Goal: Information Seeking & Learning: Check status

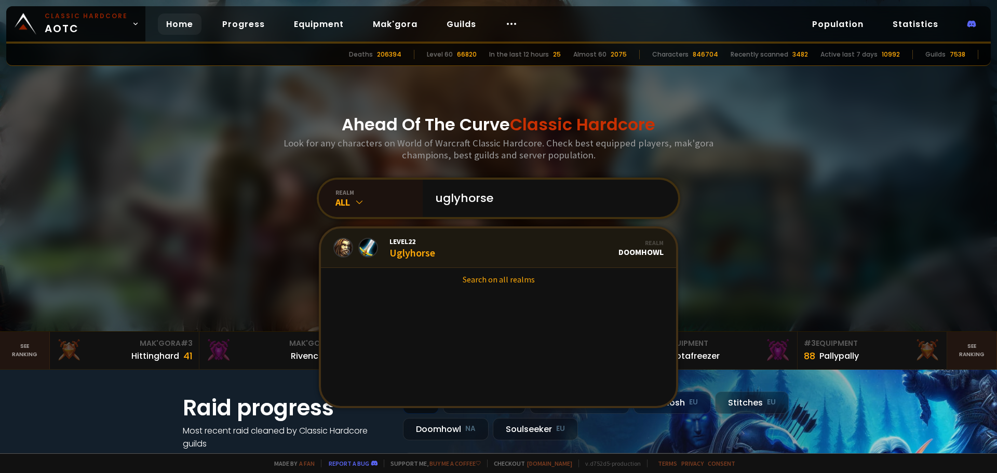
type input "uglyhorse"
click at [421, 253] on div "Level 22 Uglyhorse" at bounding box center [413, 248] width 46 height 22
click at [405, 251] on div "Level 22 Uglyhorse" at bounding box center [413, 248] width 46 height 22
click at [400, 242] on span "Level 22" at bounding box center [413, 241] width 46 height 9
click at [408, 250] on div "Level 22 Uglyhorse" at bounding box center [413, 248] width 46 height 22
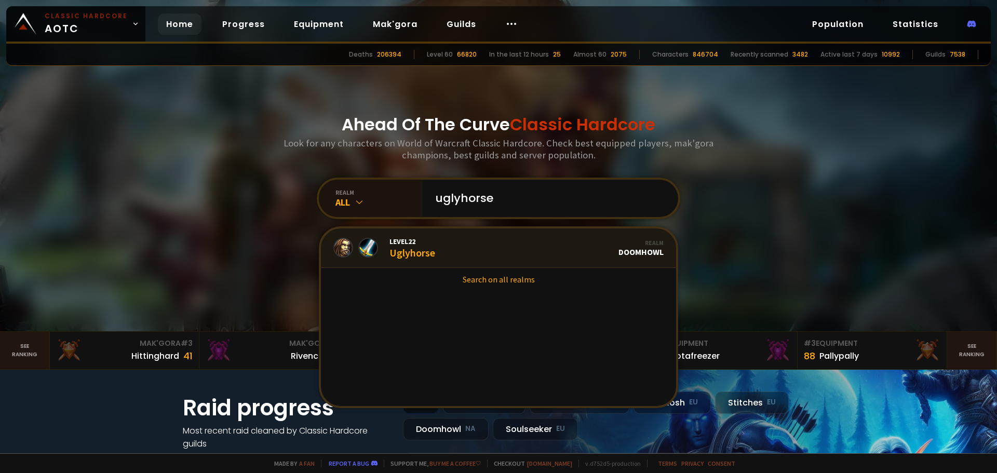
click at [351, 248] on div "Level 22 Uglyhorse" at bounding box center [384, 248] width 102 height 22
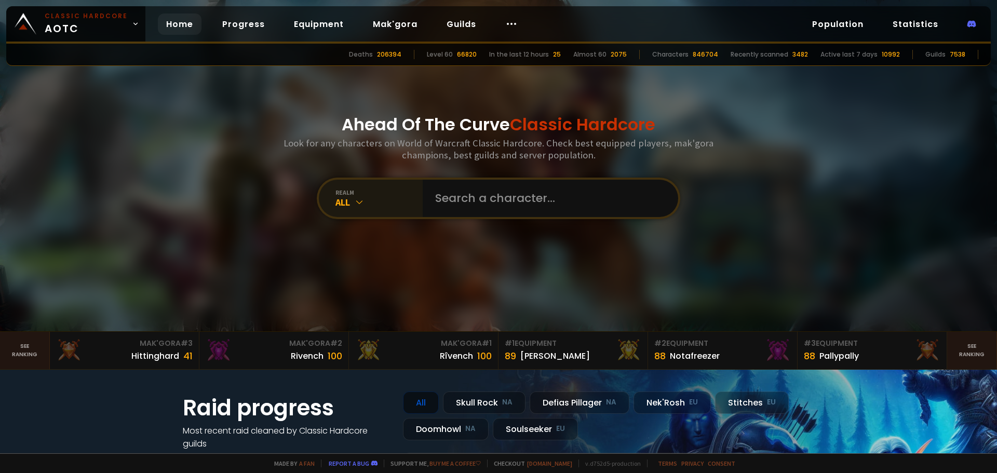
click at [336, 203] on div "All" at bounding box center [379, 202] width 87 height 12
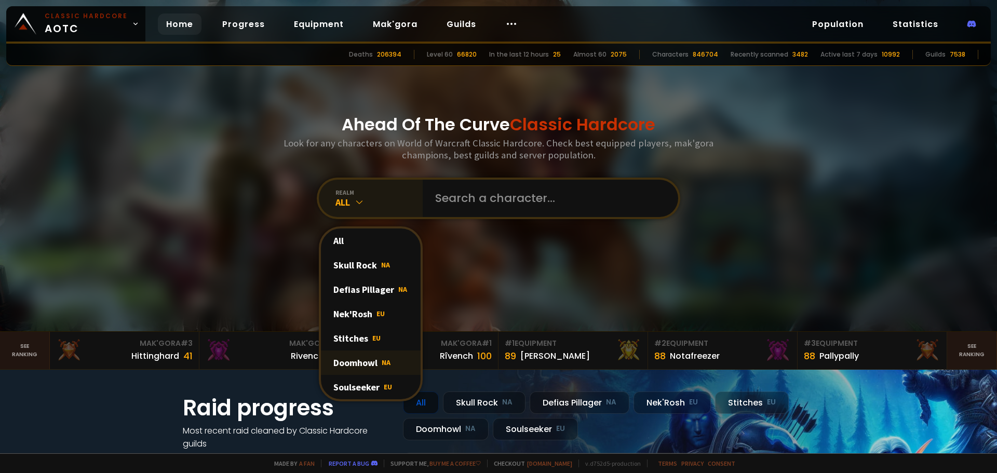
click at [390, 364] on div "Doomhowl NA" at bounding box center [371, 363] width 100 height 24
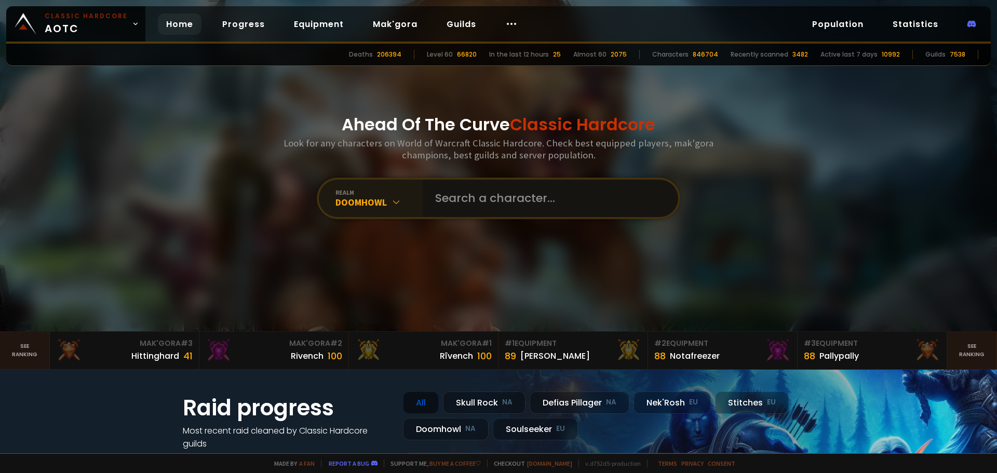
click at [489, 195] on input "text" at bounding box center [547, 198] width 237 height 37
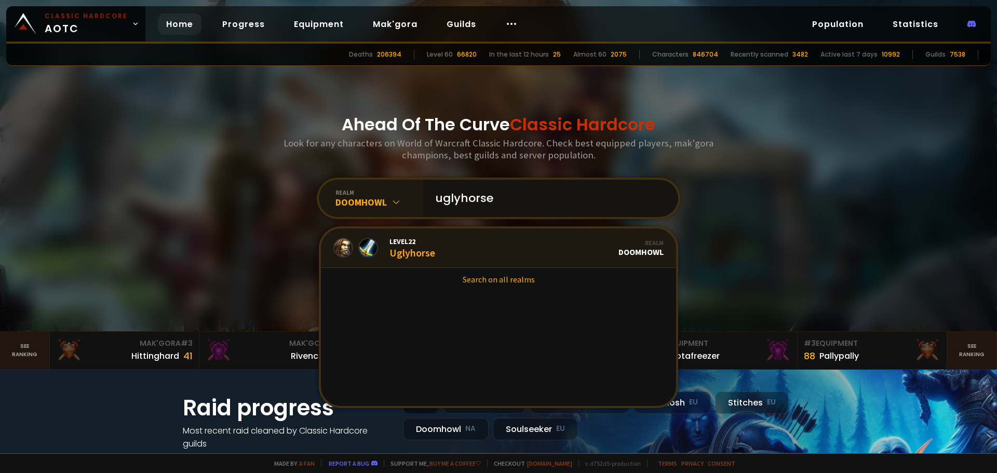
type input "uglyhorse"
click at [466, 256] on link "Level 22 Uglyhorse Realm Doomhowl" at bounding box center [498, 248] width 355 height 39
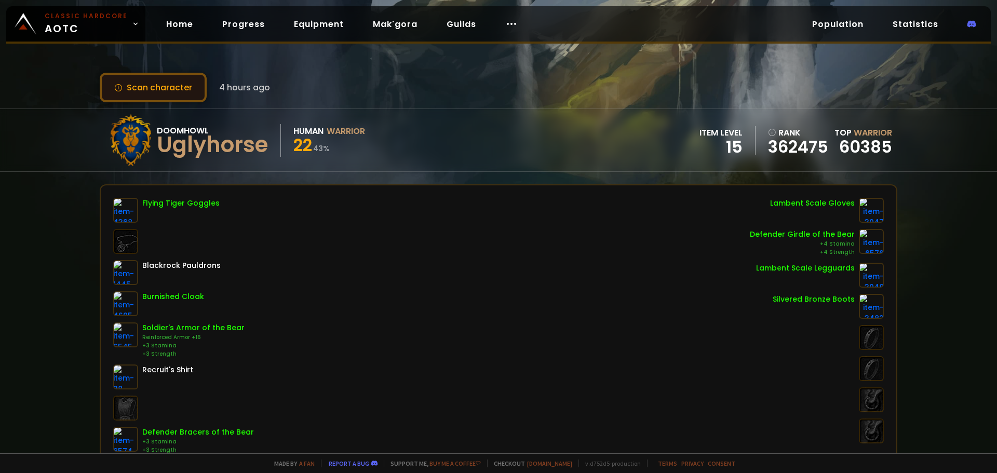
click at [174, 87] on button "Scan character" at bounding box center [153, 88] width 107 height 30
